Goal: Transaction & Acquisition: Purchase product/service

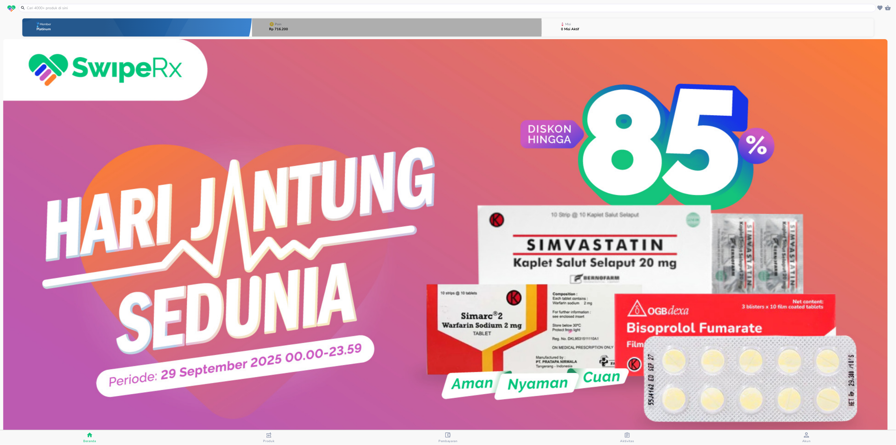
click at [424, 28] on button "Poin Rp 716.200" at bounding box center [396, 27] width 289 height 21
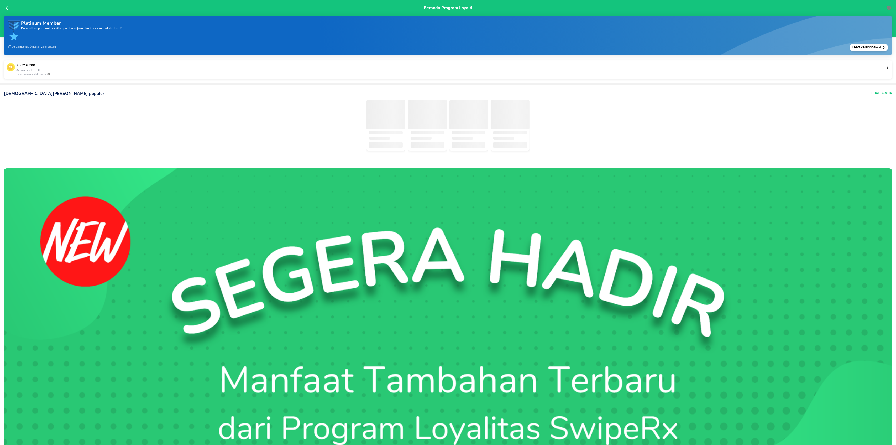
click at [885, 68] on icon at bounding box center [887, 68] width 4 height 4
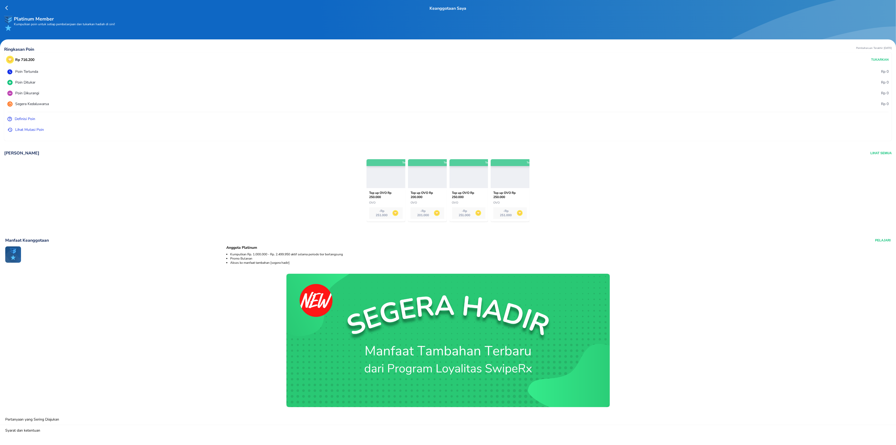
click at [30, 129] on p "Lihat Mutasi Poin" at bounding box center [29, 130] width 29 height 6
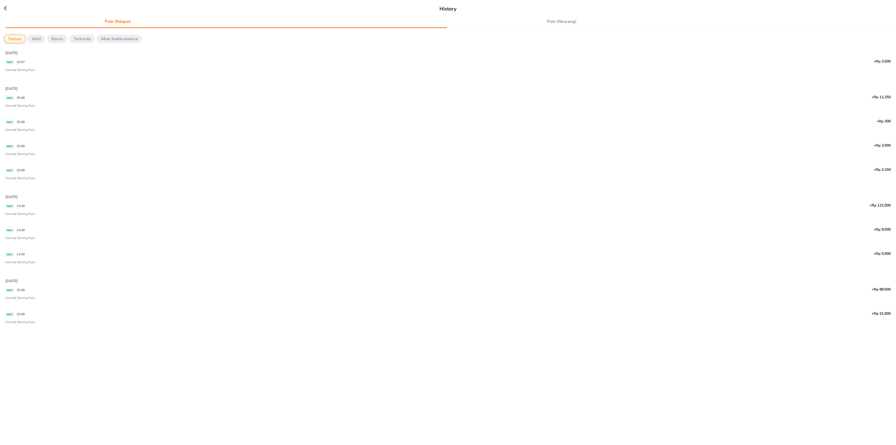
scroll to position [56, 0]
click at [6, 9] on icon at bounding box center [8, 8] width 8 height 5
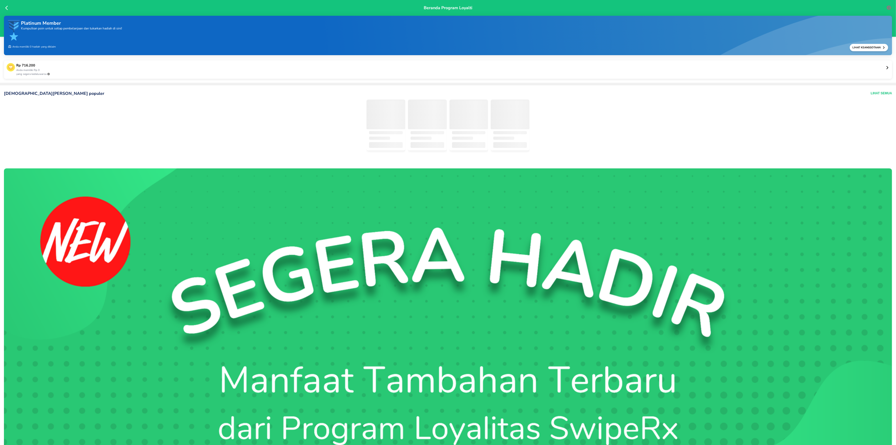
click at [8, 5] on icon at bounding box center [7, 7] width 5 height 5
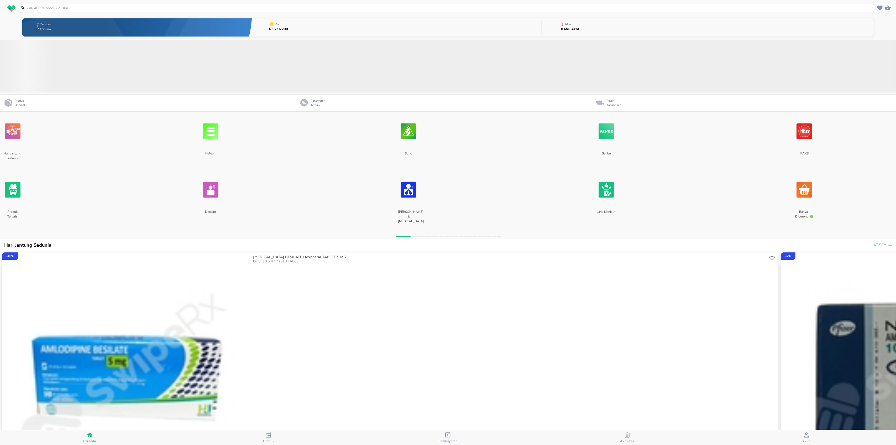
click at [69, 9] on input "text" at bounding box center [450, 8] width 848 height 6
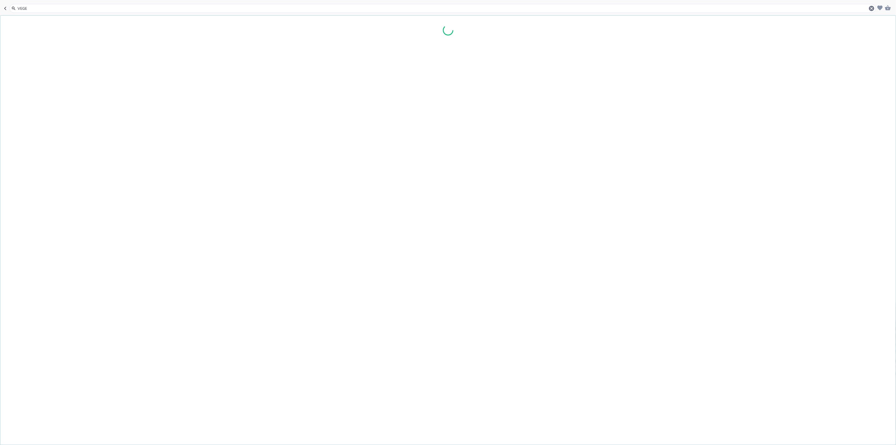
type input "VEGE B"
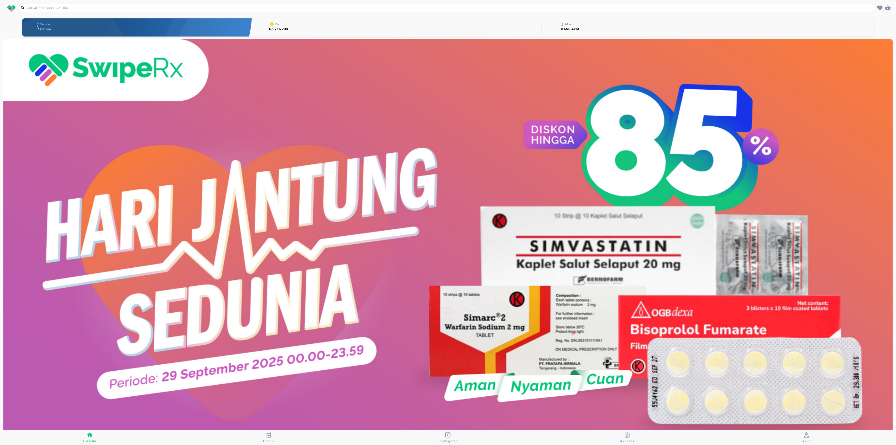
click at [84, 7] on input "text" at bounding box center [450, 8] width 848 height 6
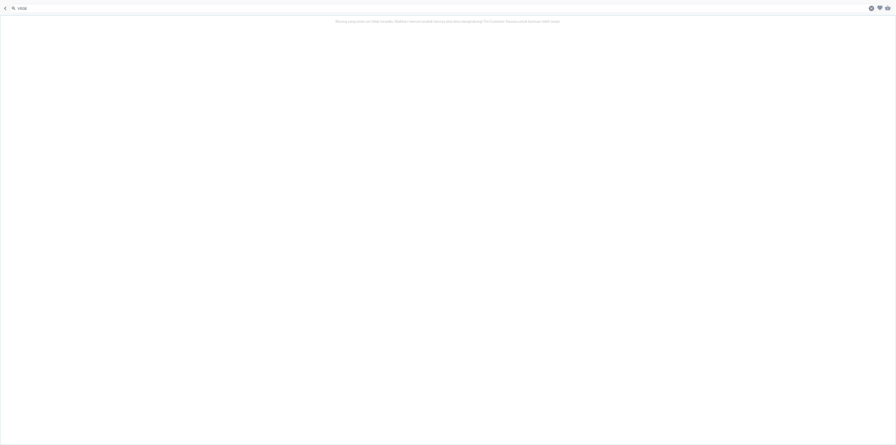
type input "VEGE"
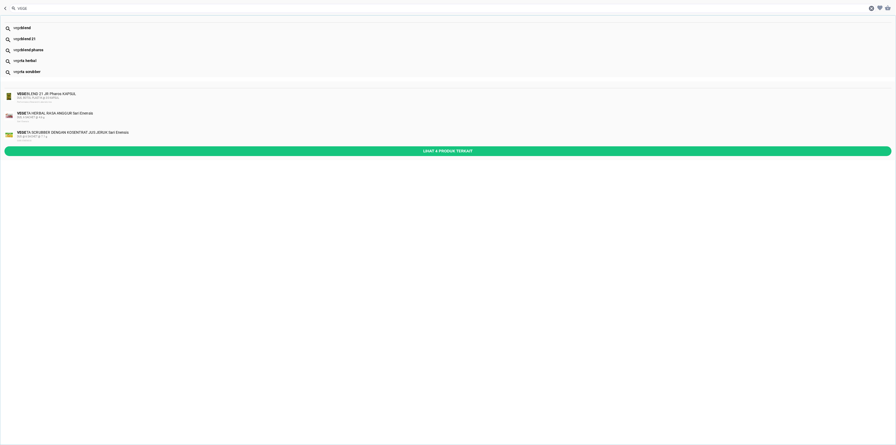
click at [36, 8] on input "VEGE" at bounding box center [442, 9] width 851 height 6
click at [60, 93] on div "VEGE BLEND 21 JR Pharos KAPSUL DUS, BOTOL PLASTIK @ 30 KAPSUL Performance Resea…" at bounding box center [454, 98] width 874 height 13
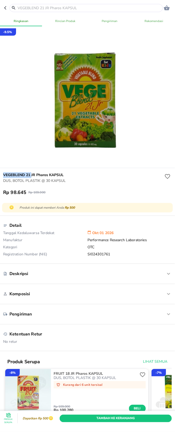
drag, startPoint x: 1, startPoint y: 173, endPoint x: 31, endPoint y: 173, distance: 30.4
click at [31, 173] on div "VEGEBLEND 21 JR Pharos KAPSUL DUS, BOTOL PLASTIK @ 30 KAPSUL Rp 98.645 Rp 109.0…" at bounding box center [87, 184] width 177 height 32
copy h6 "VEGEBLEND 21"
